Goal: Find specific page/section

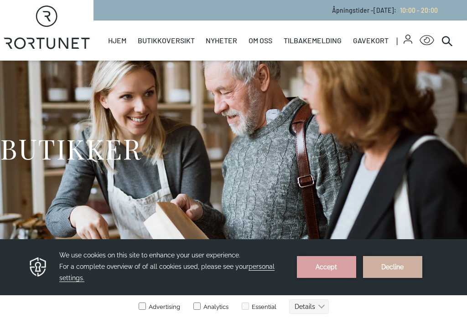
click at [0, 0] on link "Nyheter" at bounding box center [0, 0] width 0 height 0
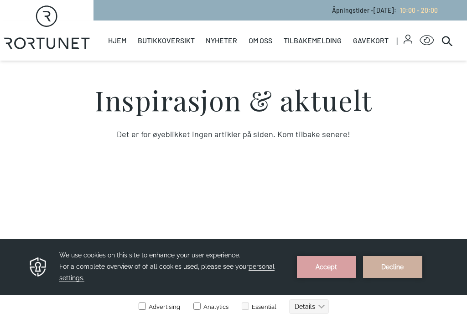
click at [0, 0] on link "Butikker" at bounding box center [0, 0] width 0 height 0
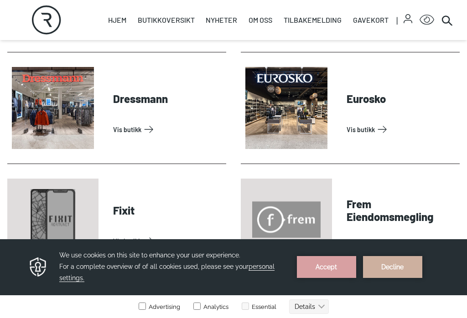
scroll to position [578, 0]
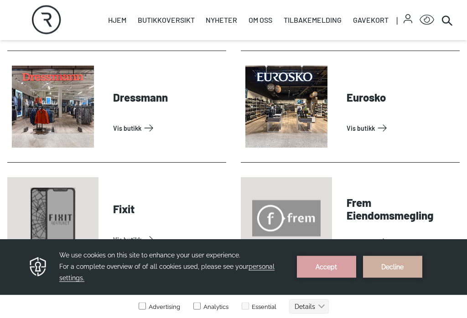
click at [364, 126] on link "Vis butikk" at bounding box center [400, 128] width 109 height 15
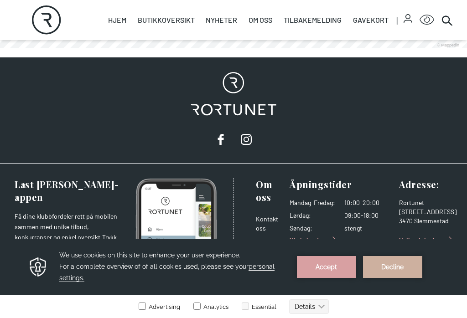
scroll to position [711, 0]
